Goal: Task Accomplishment & Management: Use online tool/utility

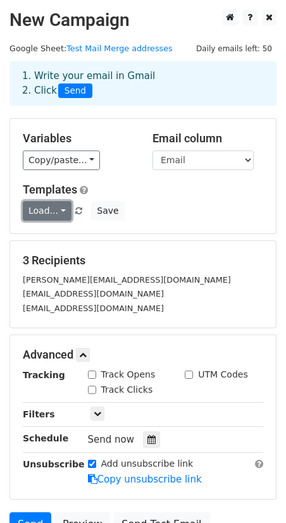
click at [61, 209] on link "Load..." at bounding box center [47, 211] width 49 height 20
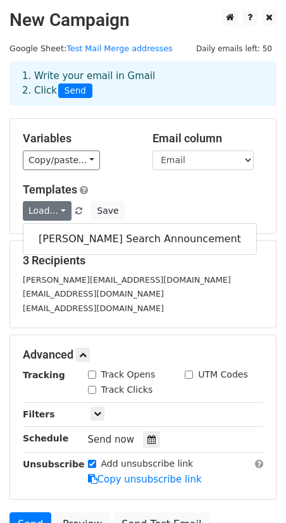
click at [154, 200] on div "Templates Load... Rector Search Announcement Save" at bounding box center [142, 202] width 259 height 39
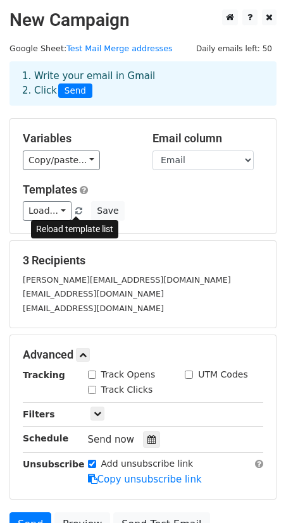
click at [76, 213] on span at bounding box center [78, 211] width 7 height 8
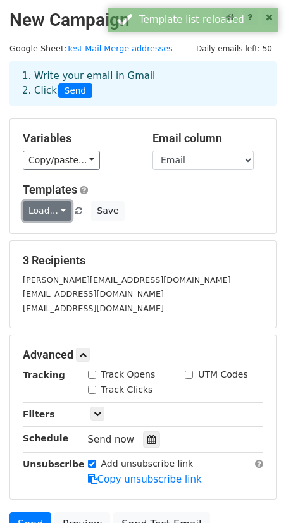
click at [61, 212] on link "Load..." at bounding box center [47, 211] width 49 height 20
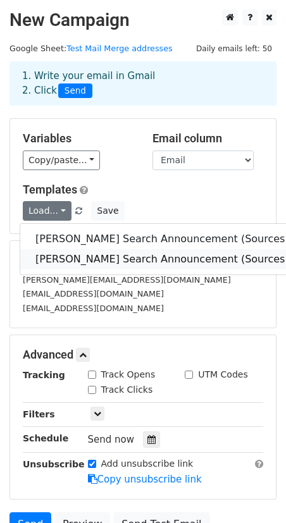
click at [58, 258] on link "[PERSON_NAME] Search Announcement (Sources) from [PERSON_NAME]" at bounding box center [219, 259] width 399 height 20
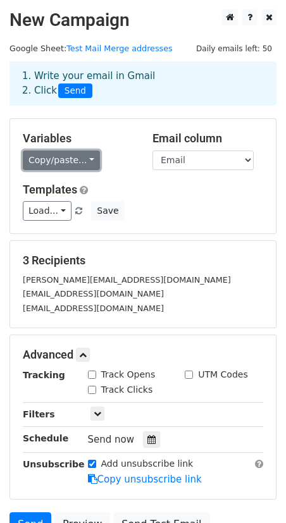
click at [56, 156] on link "Copy/paste..." at bounding box center [61, 161] width 77 height 20
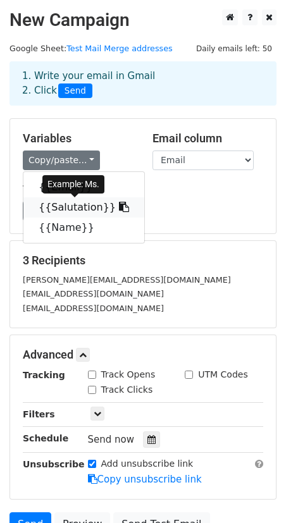
click at [56, 206] on link "{{Salutation}}" at bounding box center [83, 207] width 121 height 20
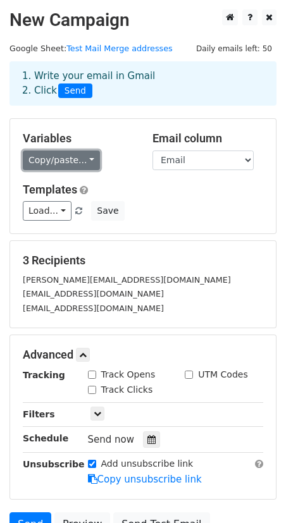
click at [58, 159] on link "Copy/paste..." at bounding box center [61, 161] width 77 height 20
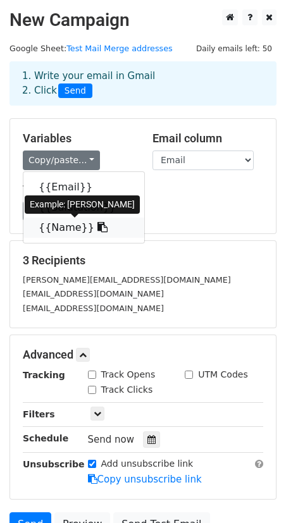
click at [51, 230] on link "{{Name}}" at bounding box center [83, 228] width 121 height 20
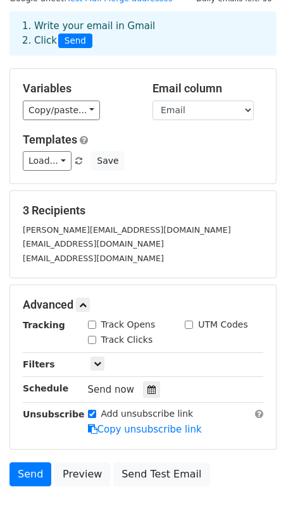
scroll to position [121, 0]
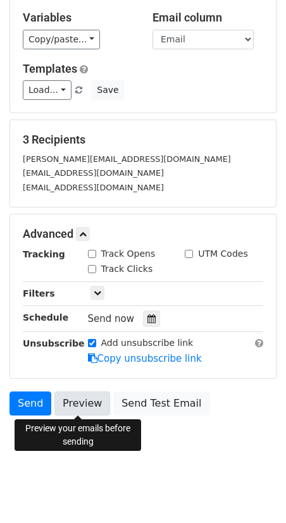
click at [78, 400] on link "Preview" at bounding box center [82, 404] width 56 height 24
click at [74, 411] on link "Preview" at bounding box center [82, 404] width 56 height 24
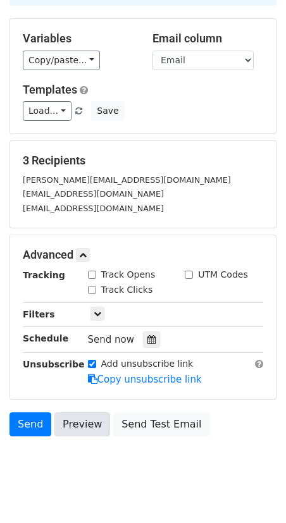
scroll to position [103, 0]
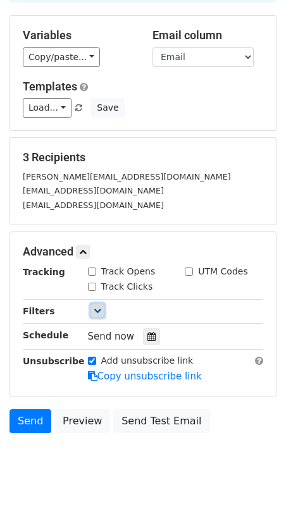
click at [96, 311] on icon at bounding box center [98, 311] width 8 height 8
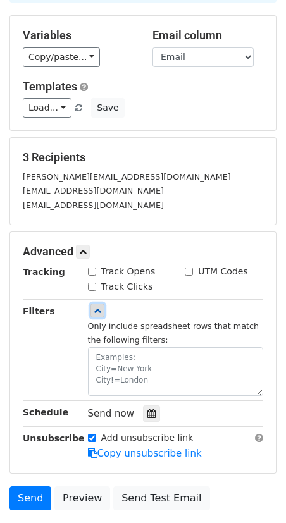
click at [99, 309] on icon at bounding box center [98, 311] width 8 height 8
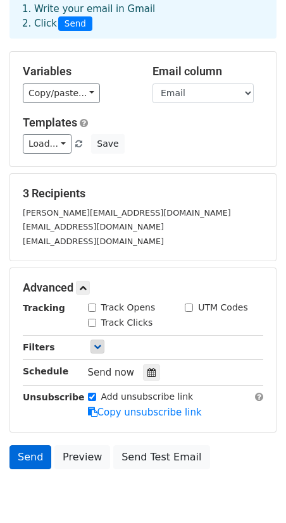
scroll to position [121, 0]
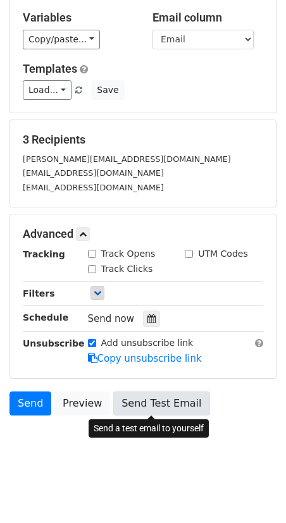
click at [144, 402] on link "Send Test Email" at bounding box center [161, 404] width 96 height 24
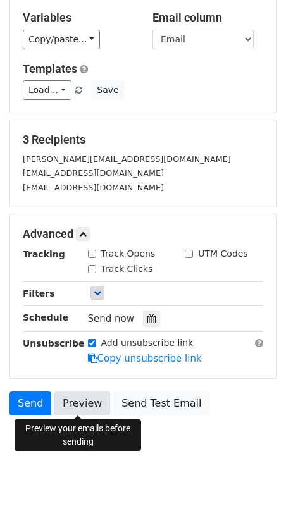
click at [89, 407] on link "Preview" at bounding box center [82, 404] width 56 height 24
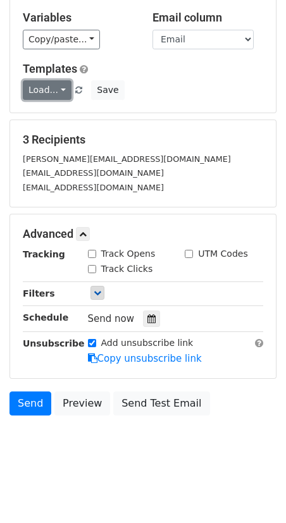
click at [61, 90] on link "Load..." at bounding box center [47, 90] width 49 height 20
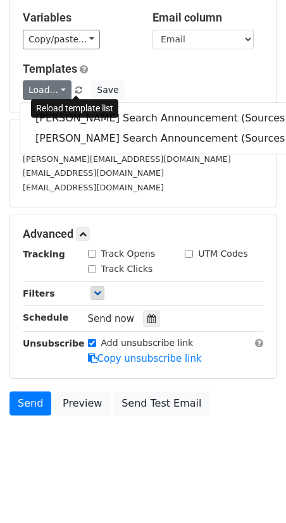
click at [76, 90] on span at bounding box center [78, 91] width 7 height 8
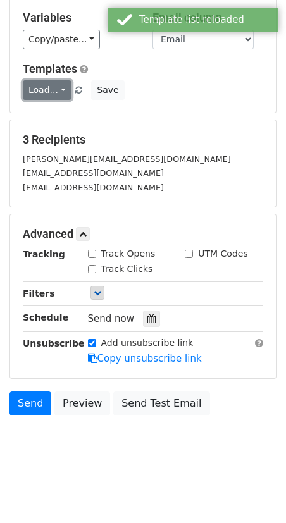
click at [55, 88] on link "Load..." at bounding box center [47, 90] width 49 height 20
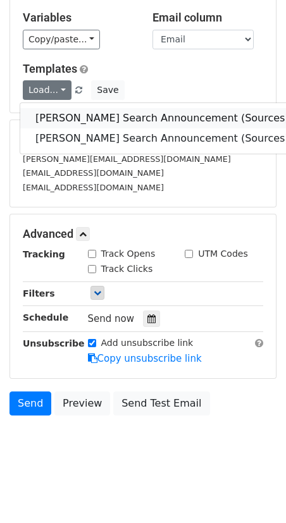
click at [93, 121] on link "[PERSON_NAME] Search Announcement (Sources) from [PERSON_NAME]" at bounding box center [219, 118] width 399 height 20
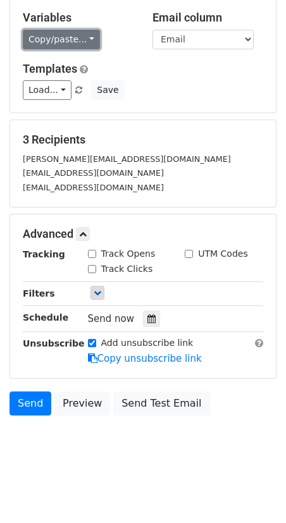
click at [85, 38] on link "Copy/paste..." at bounding box center [61, 40] width 77 height 20
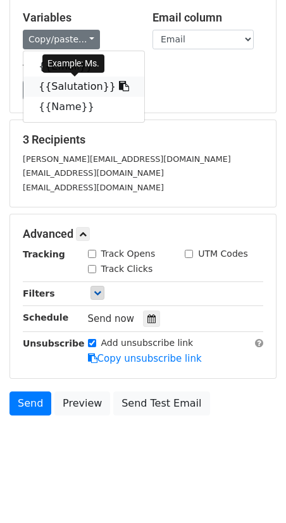
click at [63, 82] on link "{{Salutation}}" at bounding box center [83, 87] width 121 height 20
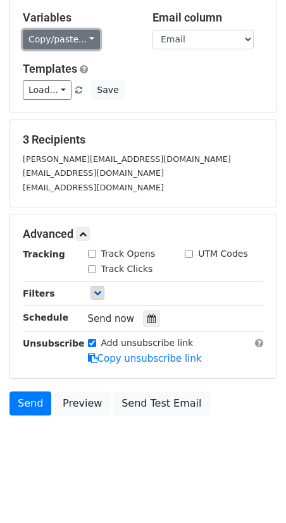
click at [82, 39] on link "Copy/paste..." at bounding box center [61, 40] width 77 height 20
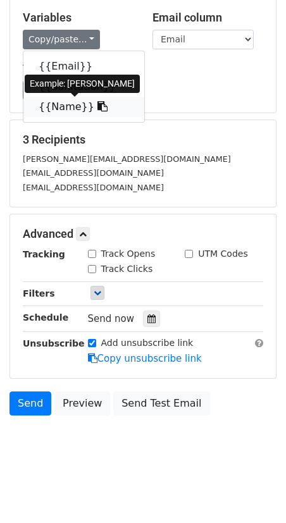
click at [63, 106] on link "{{Name}}" at bounding box center [83, 107] width 121 height 20
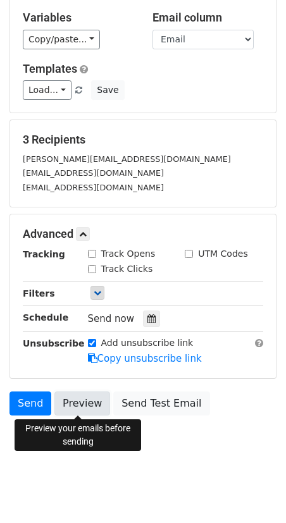
click at [82, 409] on link "Preview" at bounding box center [82, 404] width 56 height 24
click at [82, 402] on link "Preview" at bounding box center [82, 404] width 56 height 24
click at [87, 403] on link "Preview" at bounding box center [82, 404] width 56 height 24
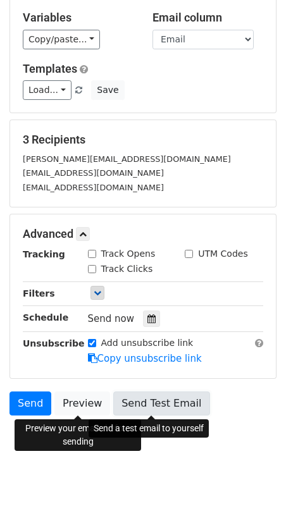
click at [153, 405] on link "Send Test Email" at bounding box center [161, 404] width 96 height 24
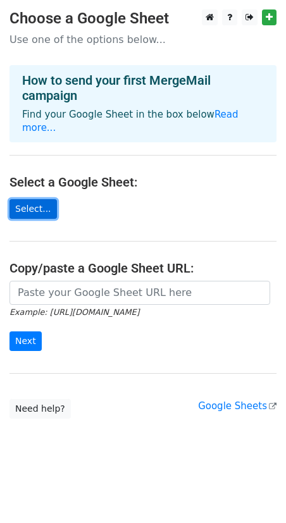
click at [34, 199] on link "Select..." at bounding box center [32, 209] width 47 height 20
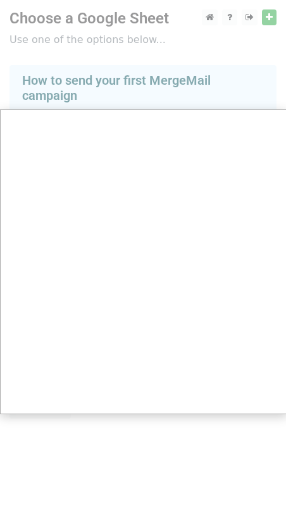
scroll to position [0, 1]
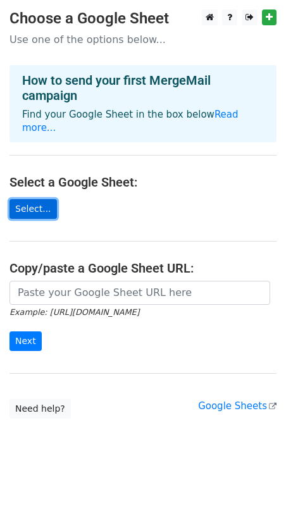
click at [39, 199] on link "Select..." at bounding box center [32, 209] width 47 height 20
click at [31, 199] on link "Select..." at bounding box center [32, 209] width 47 height 20
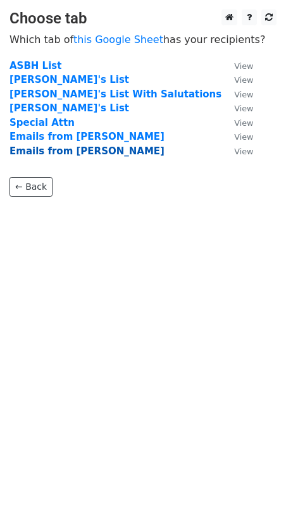
click at [65, 155] on strong "Emails from [PERSON_NAME]" at bounding box center [86, 150] width 155 height 11
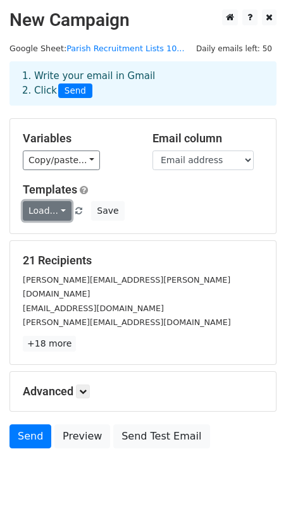
click at [61, 208] on link "Load..." at bounding box center [47, 211] width 49 height 20
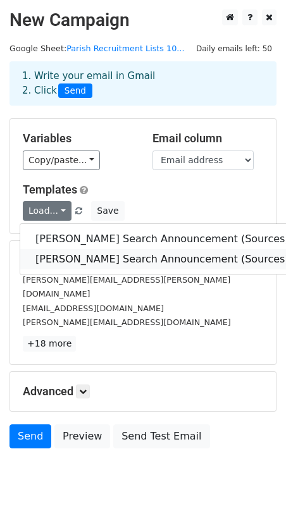
click at [68, 260] on link "[PERSON_NAME] Search Announcement (Sources) From [PERSON_NAME]" at bounding box center [219, 259] width 399 height 20
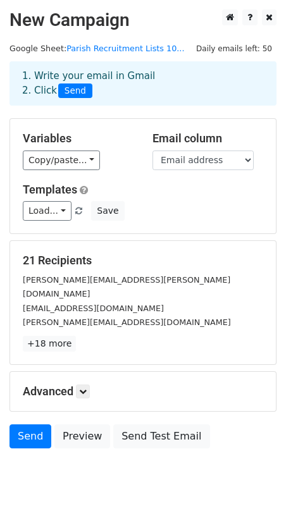
scroll to position [19, 0]
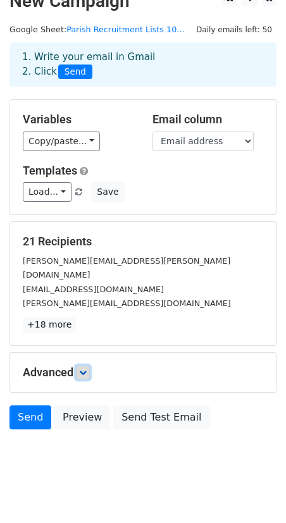
click at [84, 369] on icon at bounding box center [83, 373] width 8 height 8
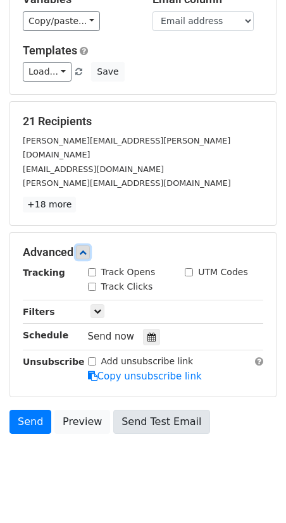
scroll to position [143, 0]
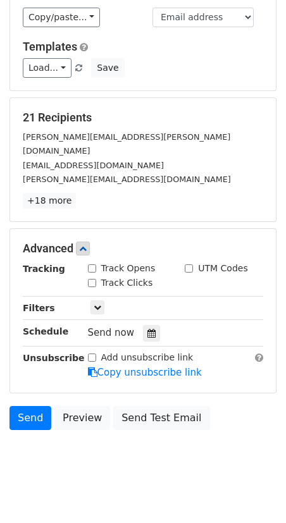
click at [91, 354] on input "Add unsubscribe link" at bounding box center [92, 358] width 8 height 8
checkbox input "true"
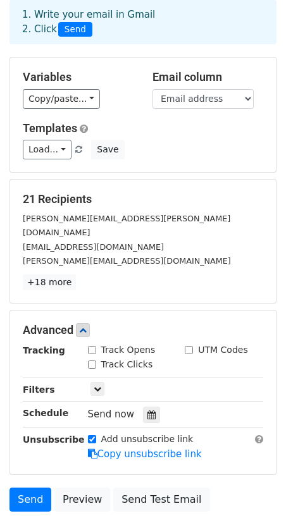
scroll to position [0, 0]
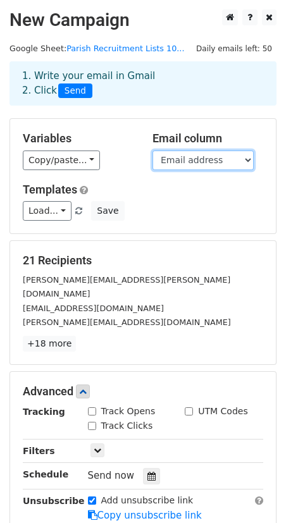
click at [244, 160] on select "Email address Salutation Name" at bounding box center [202, 161] width 101 height 20
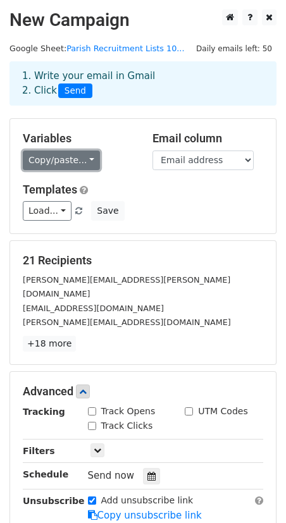
click at [82, 159] on link "Copy/paste..." at bounding box center [61, 161] width 77 height 20
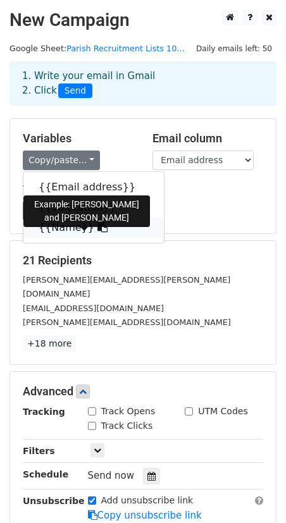
click at [59, 232] on link "{{Name}}" at bounding box center [93, 228] width 140 height 20
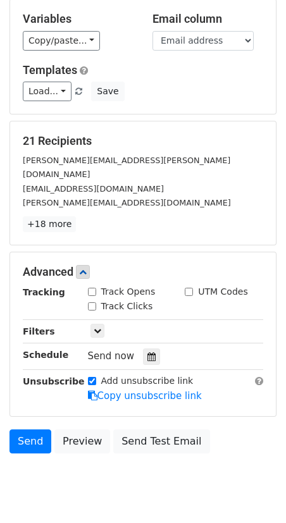
scroll to position [143, 0]
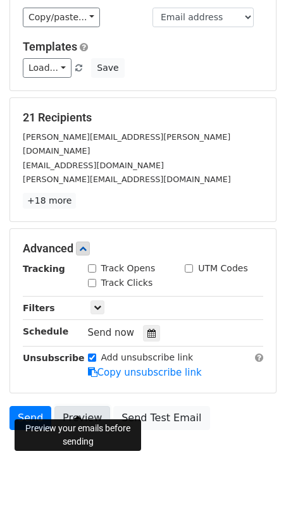
click at [84, 406] on link "Preview" at bounding box center [82, 418] width 56 height 24
click at [74, 406] on link "Preview" at bounding box center [82, 418] width 56 height 24
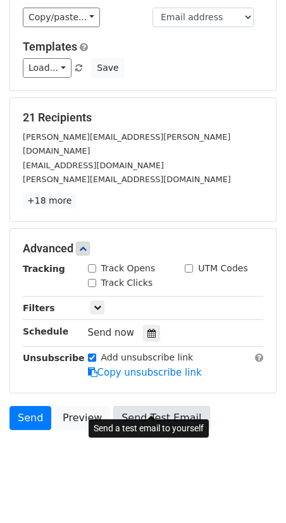
click at [136, 406] on link "Send Test Email" at bounding box center [161, 418] width 96 height 24
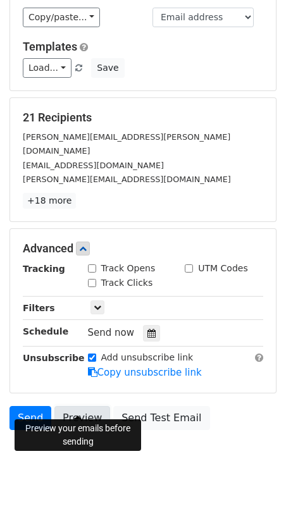
click at [87, 406] on link "Preview" at bounding box center [82, 418] width 56 height 24
